Goal: Task Accomplishment & Management: Use online tool/utility

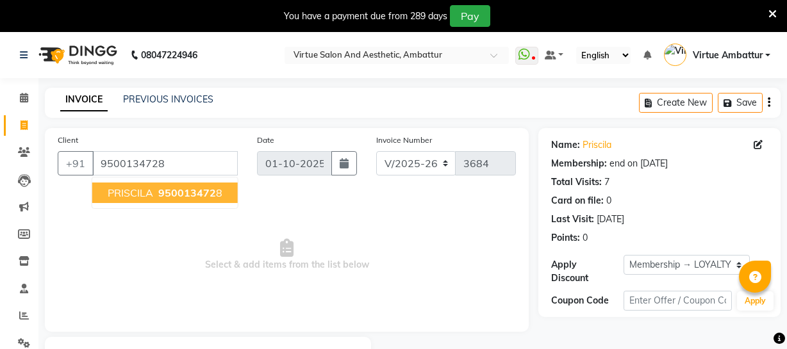
select select "5237"
select select "service"
select select "1: Object"
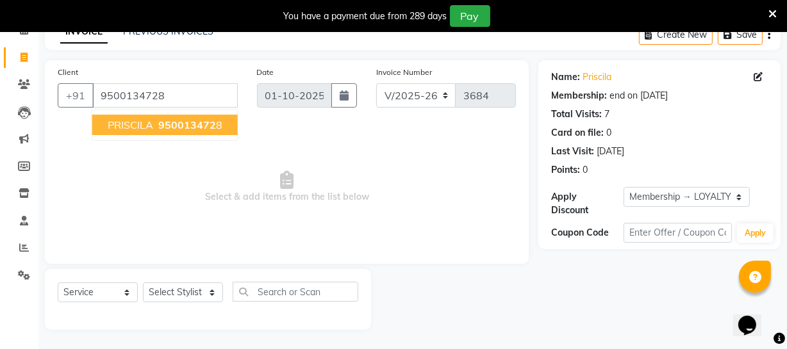
click at [206, 128] on span "950013472" at bounding box center [187, 125] width 58 height 13
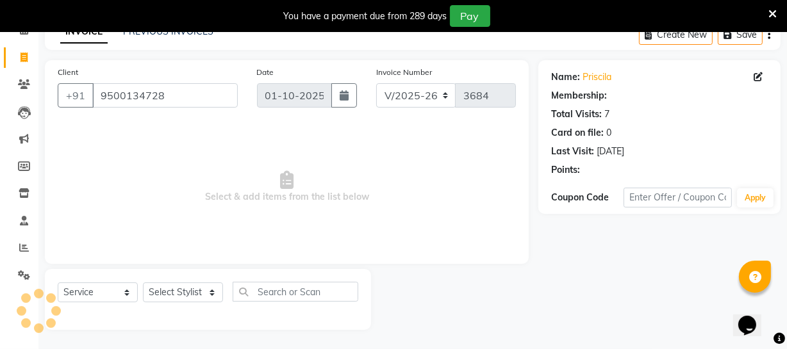
select select "1: Object"
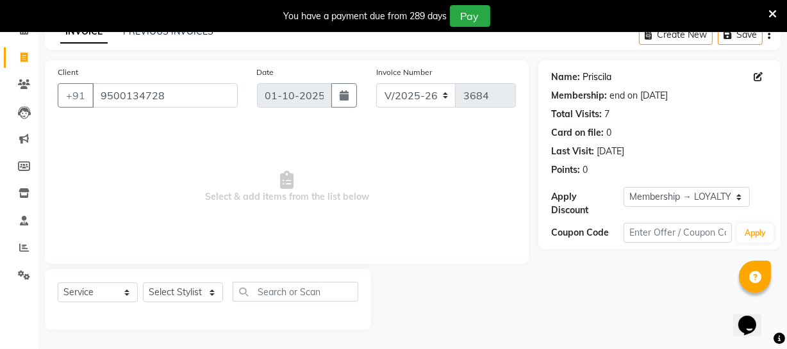
click at [591, 77] on link "Priscila" at bounding box center [596, 76] width 29 height 13
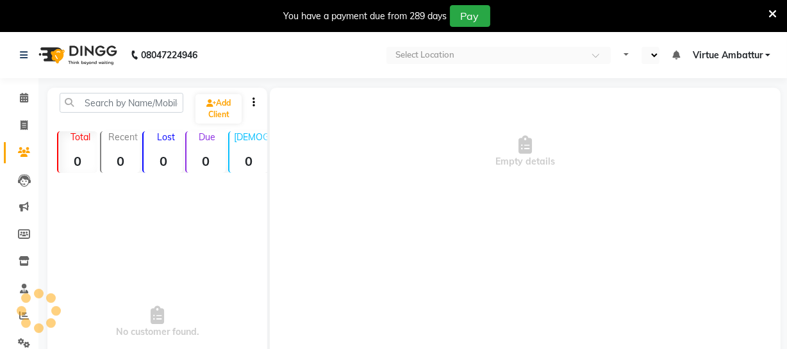
select select "en"
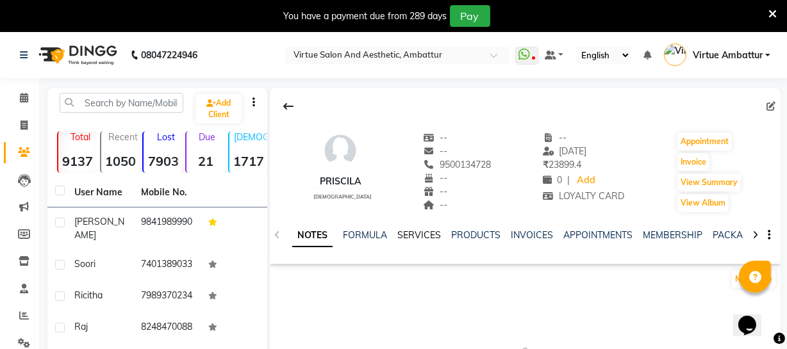
click at [412, 235] on link "SERVICES" at bounding box center [419, 235] width 44 height 12
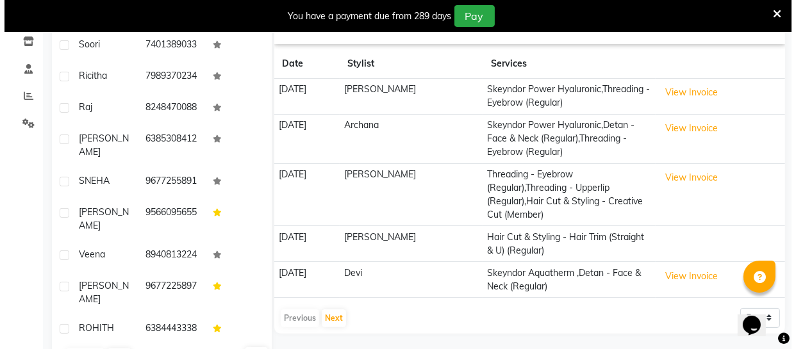
scroll to position [233, 0]
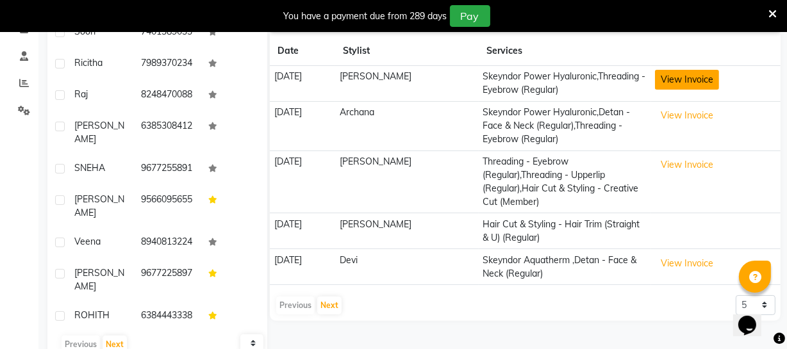
click at [655, 79] on button "View Invoice" at bounding box center [687, 80] width 64 height 20
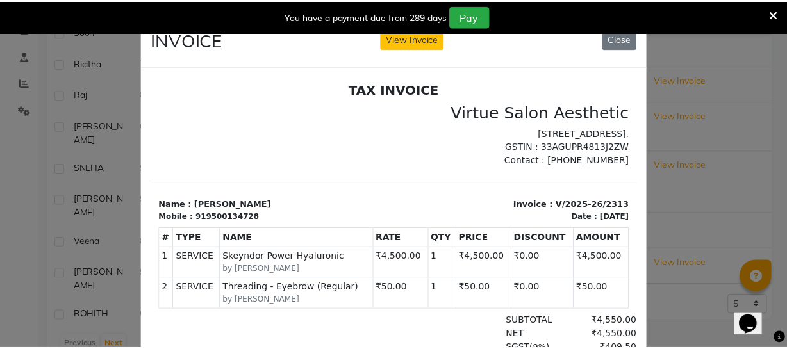
scroll to position [10, 0]
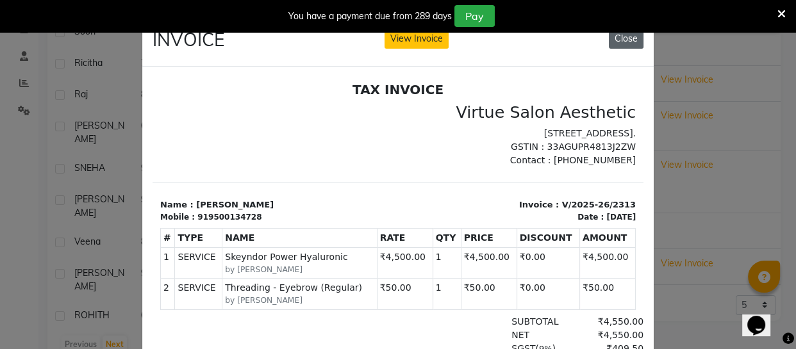
click at [623, 40] on button "Close" at bounding box center [626, 39] width 35 height 20
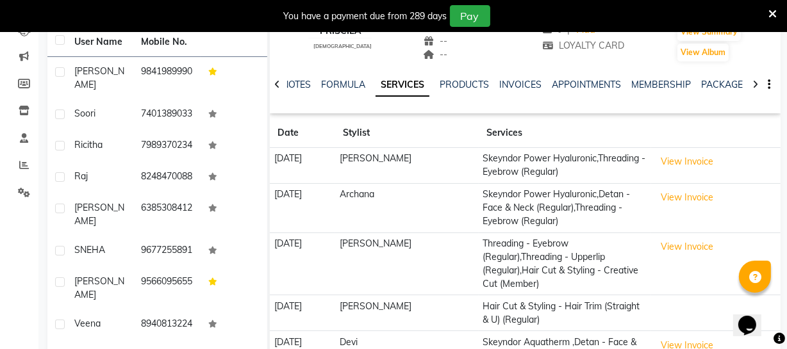
scroll to position [0, 0]
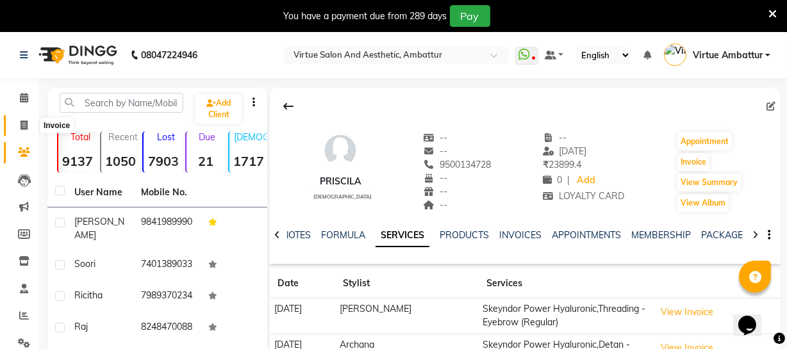
click at [24, 123] on icon at bounding box center [23, 125] width 7 height 10
select select "service"
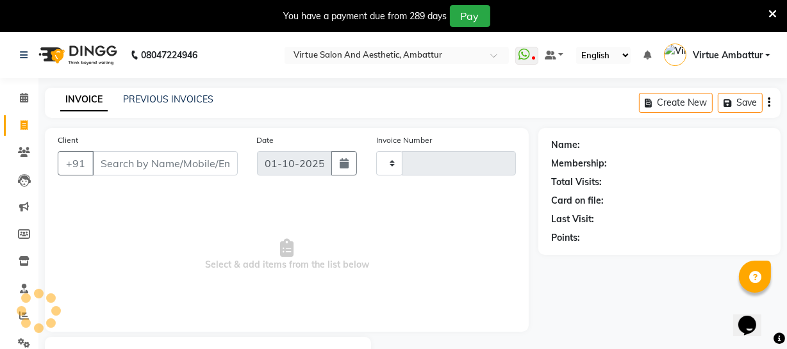
scroll to position [69, 0]
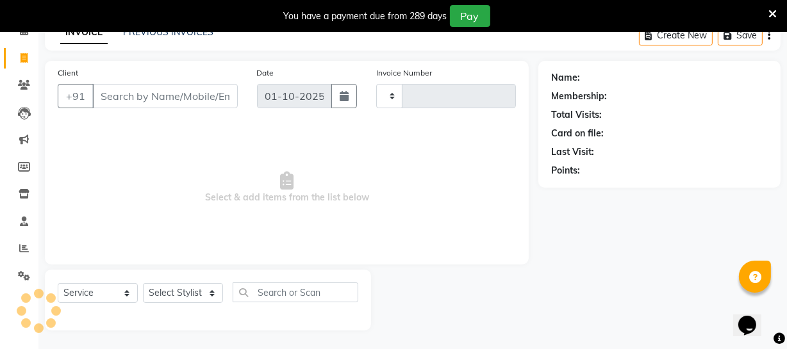
type input "3684"
select select "5237"
